Goal: Task Accomplishment & Management: Complete application form

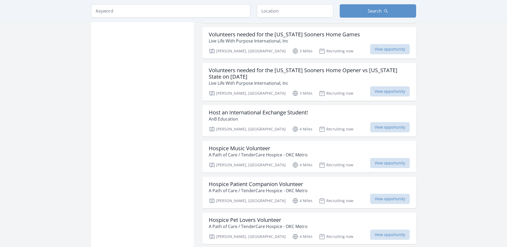
scroll to position [621, 0]
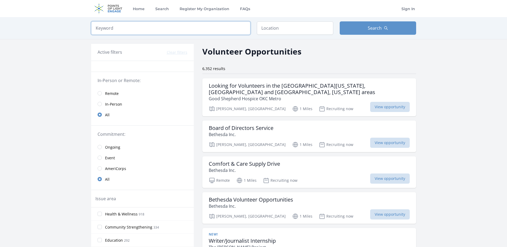
click at [172, 28] on input "search" at bounding box center [170, 27] width 159 height 13
click button "submit" at bounding box center [0, 0] width 0 height 0
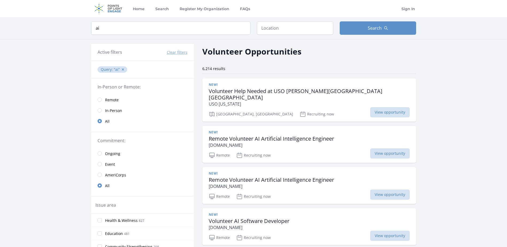
click at [110, 103] on link "Remote" at bounding box center [142, 99] width 103 height 11
click at [110, 101] on span "Remote" at bounding box center [112, 99] width 14 height 5
click at [297, 135] on h3 "Remote Volunteer AI Artificial Intelligence Engineer" at bounding box center [271, 138] width 125 height 6
click at [120, 29] on input "ai" at bounding box center [170, 27] width 159 height 13
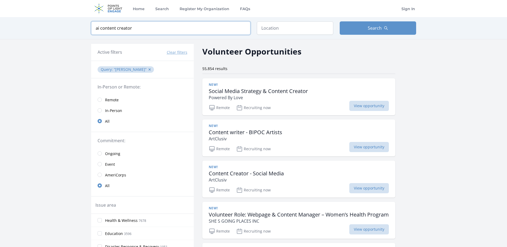
type input "ai content creator"
click button "submit" at bounding box center [0, 0] width 0 height 0
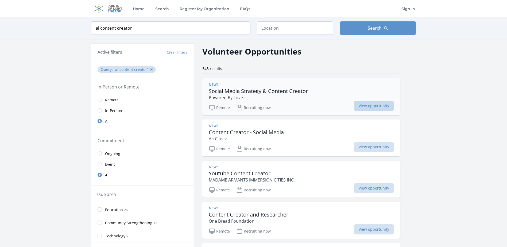
click at [354, 105] on span "View opportunity" at bounding box center [374, 106] width 40 height 10
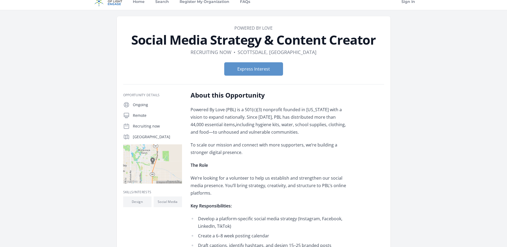
scroll to position [5, 0]
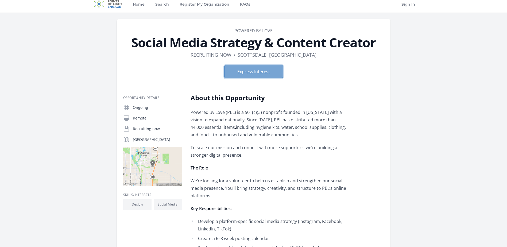
click at [250, 74] on button "Express Interest" at bounding box center [253, 71] width 59 height 13
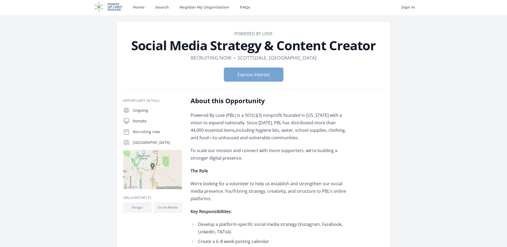
scroll to position [0, 0]
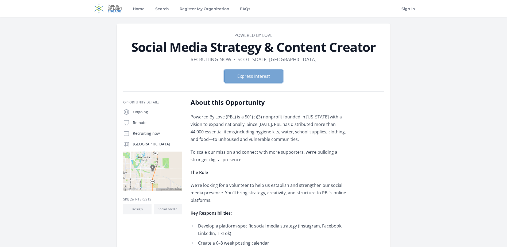
click at [260, 77] on button "Express Interest" at bounding box center [253, 75] width 59 height 13
click at [142, 9] on link "Home" at bounding box center [139, 8] width 14 height 17
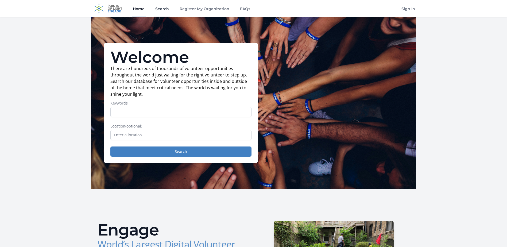
click at [159, 10] on link "Search" at bounding box center [162, 8] width 16 height 17
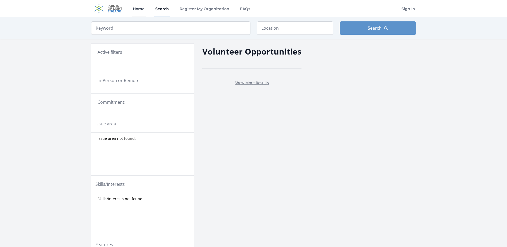
click at [138, 11] on link "Home" at bounding box center [139, 8] width 14 height 17
click at [121, 8] on img at bounding box center [108, 8] width 34 height 17
